Goal: Check status

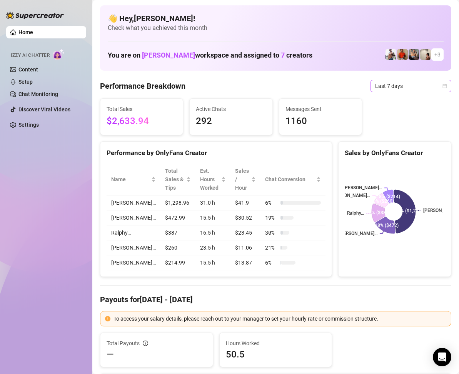
click at [440, 89] on div "Last 7 days" at bounding box center [410, 86] width 81 height 12
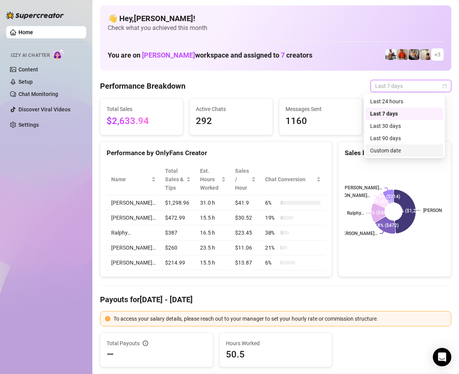
click at [408, 147] on div "Custom date" at bounding box center [404, 150] width 68 height 8
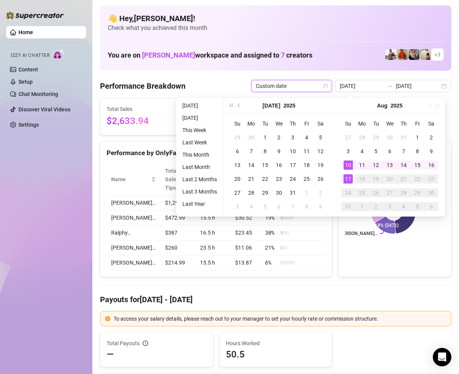
click at [355, 179] on td "18" at bounding box center [362, 179] width 14 height 14
type input "[DATE]"
click at [351, 180] on div "17" at bounding box center [347, 178] width 9 height 9
click at [349, 179] on div "17" at bounding box center [347, 178] width 9 height 9
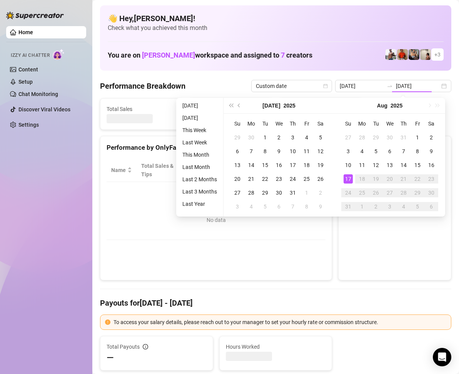
type input "[DATE]"
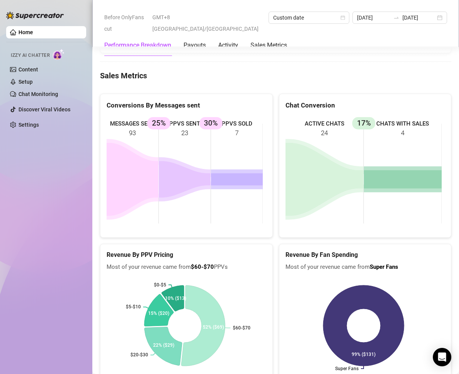
scroll to position [1038, 0]
